Goal: Entertainment & Leisure: Consume media (video, audio)

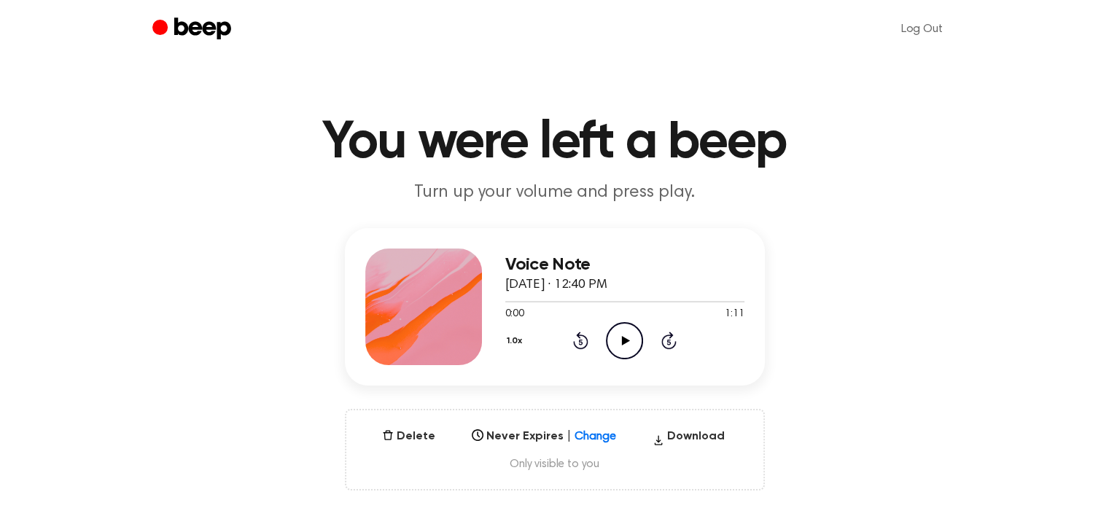
click at [612, 336] on icon "Play Audio" at bounding box center [624, 340] width 37 height 37
click at [612, 337] on icon "Pause Audio" at bounding box center [624, 340] width 37 height 37
click at [612, 337] on icon "Play Audio" at bounding box center [624, 340] width 37 height 37
click at [627, 345] on icon "Pause Audio" at bounding box center [624, 340] width 37 height 37
click at [623, 338] on icon "Pause Audio" at bounding box center [624, 340] width 37 height 37
